Goal: Check status

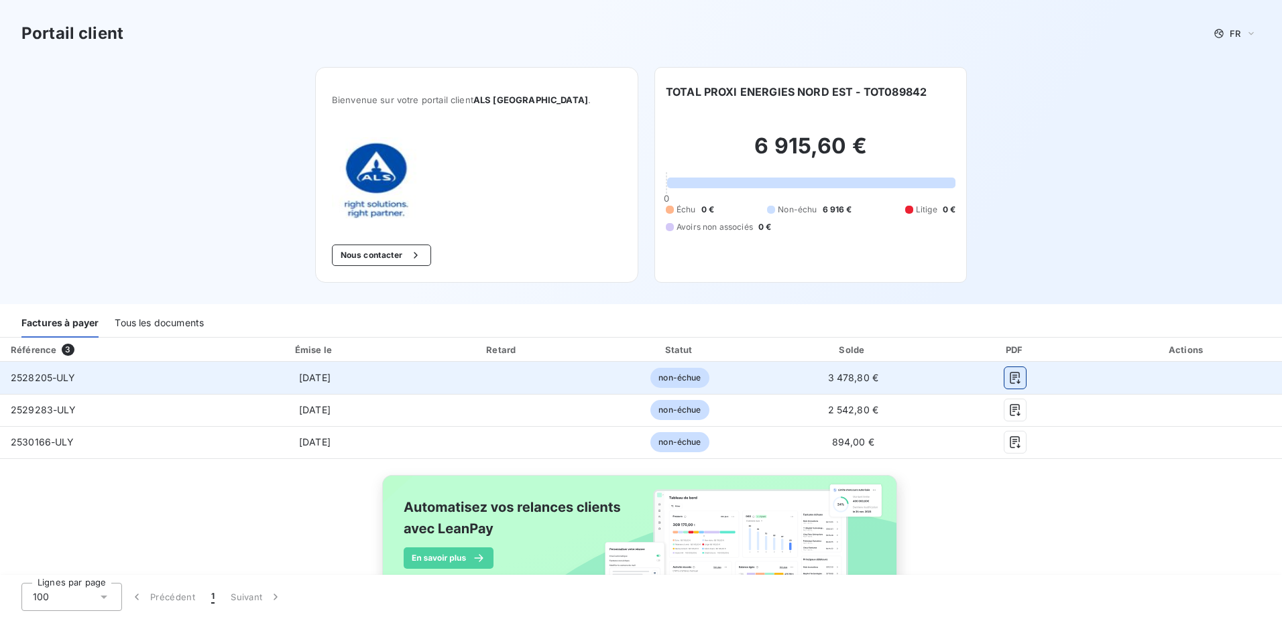
click at [1010, 379] on icon "button" at bounding box center [1014, 377] width 13 height 13
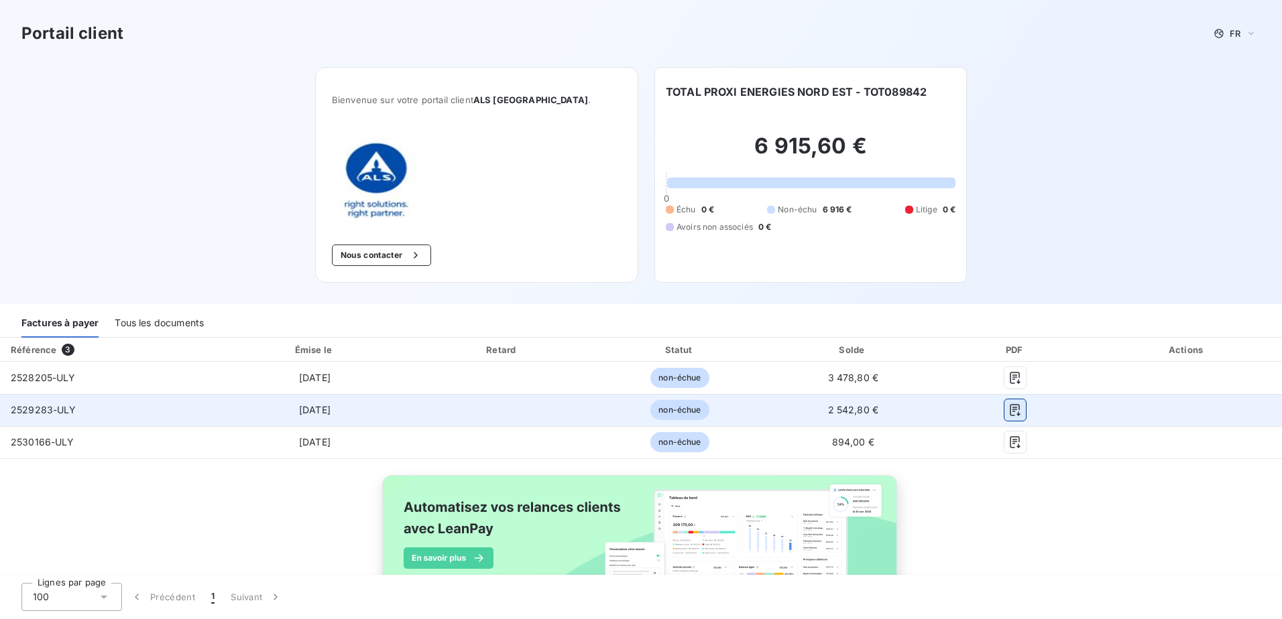
click at [1010, 412] on icon "button" at bounding box center [1014, 410] width 13 height 13
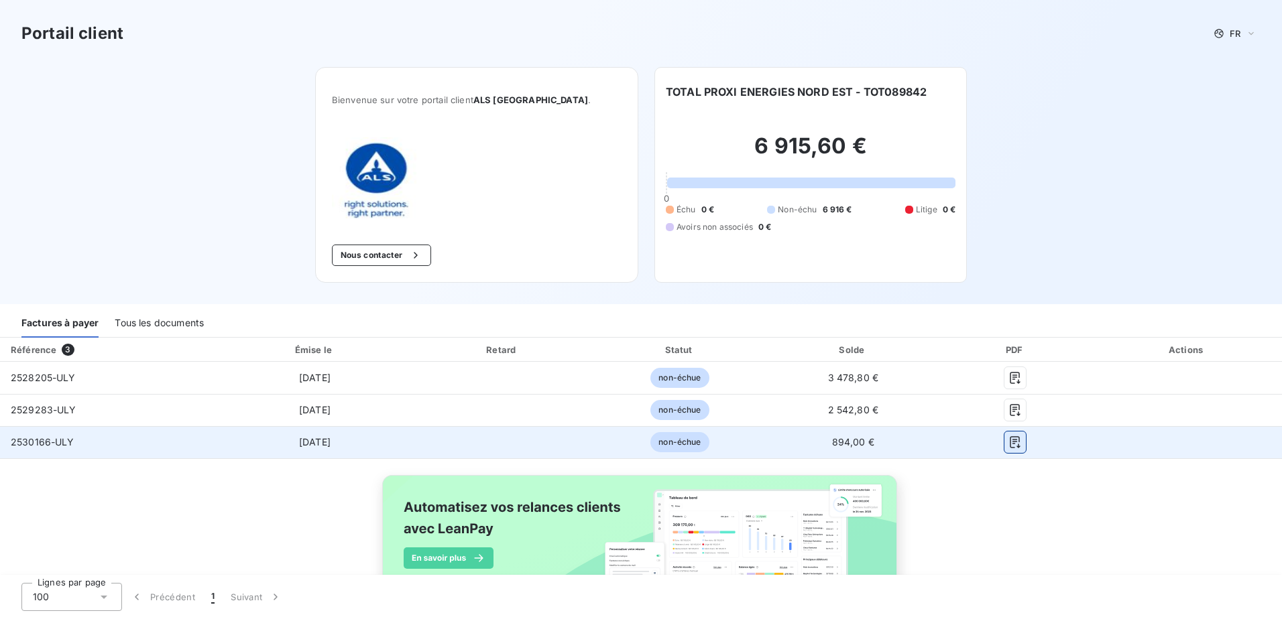
click at [1017, 438] on button "button" at bounding box center [1014, 442] width 21 height 21
